Goal: Find specific page/section: Find specific page/section

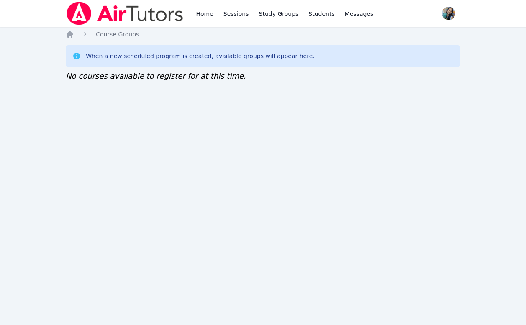
click at [96, 182] on div "Home Sessions Study Groups Students Messages Open user menu Sokha Lee Open main…" at bounding box center [263, 162] width 526 height 325
